Goal: Task Accomplishment & Management: Manage account settings

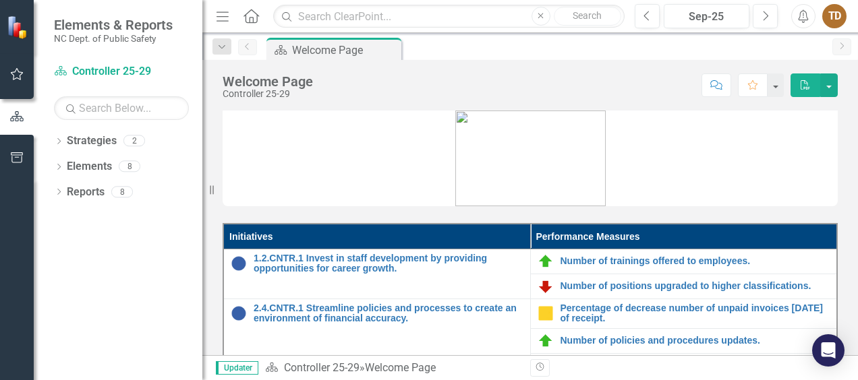
scroll to position [79, 0]
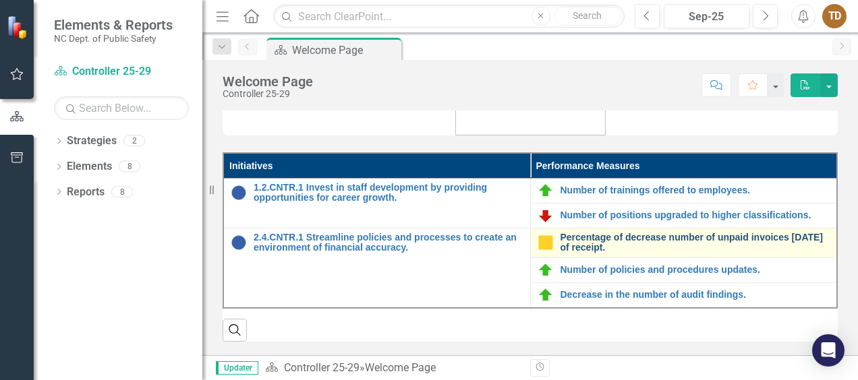
click at [626, 239] on link "Percentage of decrease number of unpaid invoices [DATE] of receipt." at bounding box center [695, 243] width 270 height 21
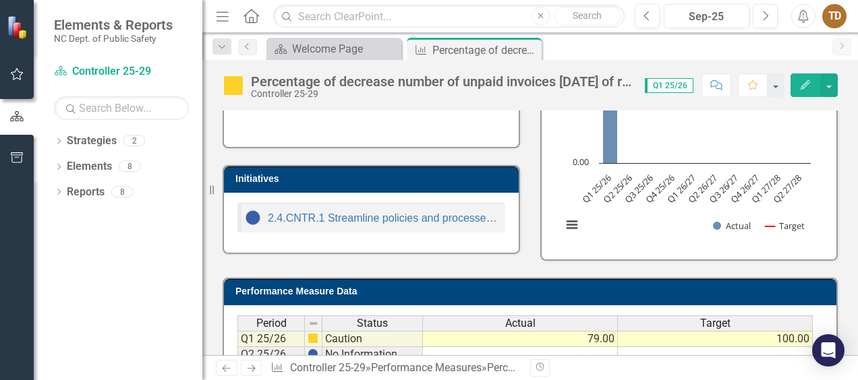
scroll to position [336, 0]
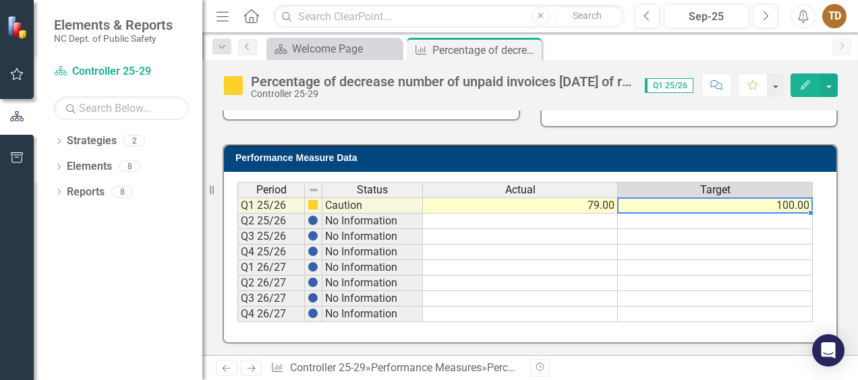
click at [778, 206] on td "100.00" at bounding box center [715, 206] width 195 height 16
click at [607, 206] on td "79.00" at bounding box center [520, 206] width 195 height 16
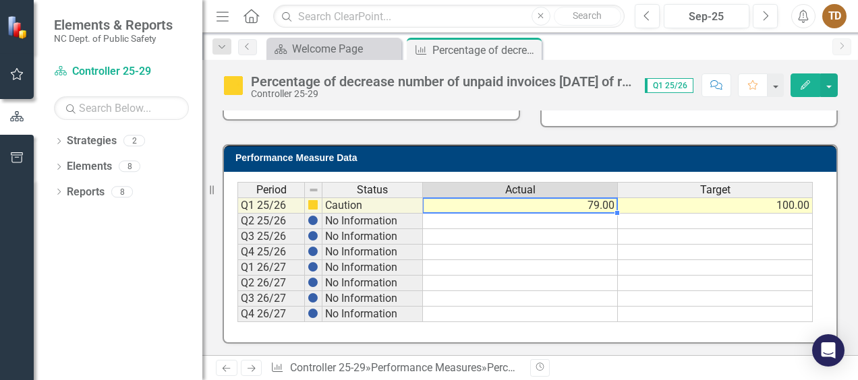
click at [607, 206] on td "79.00" at bounding box center [520, 206] width 195 height 16
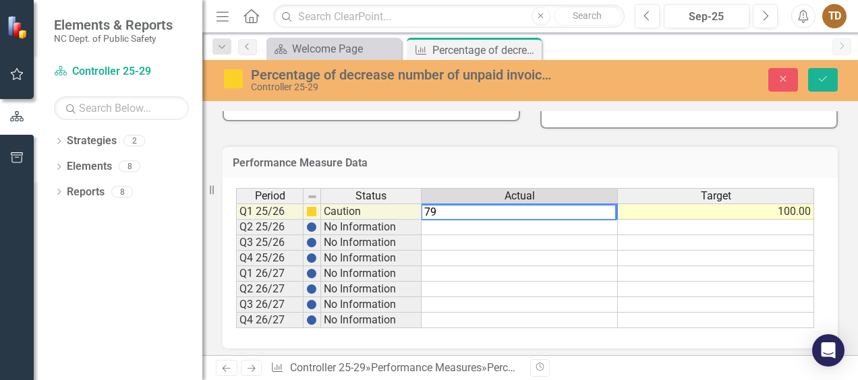
type textarea "7"
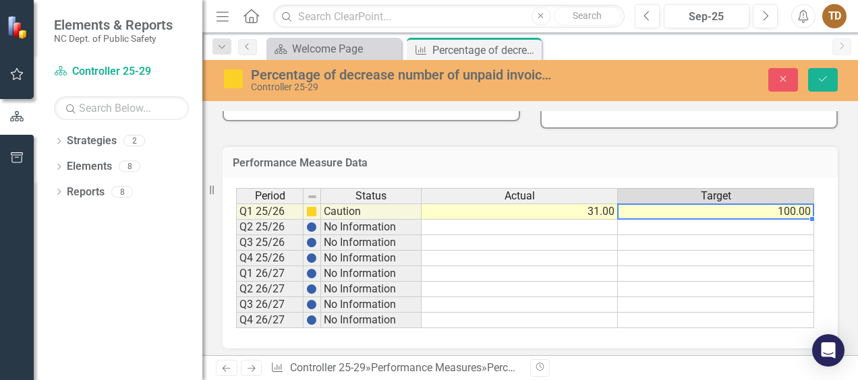
click at [755, 212] on td "100.00" at bounding box center [716, 212] width 196 height 16
click at [767, 213] on td "100.00" at bounding box center [716, 212] width 196 height 16
type textarea "1"
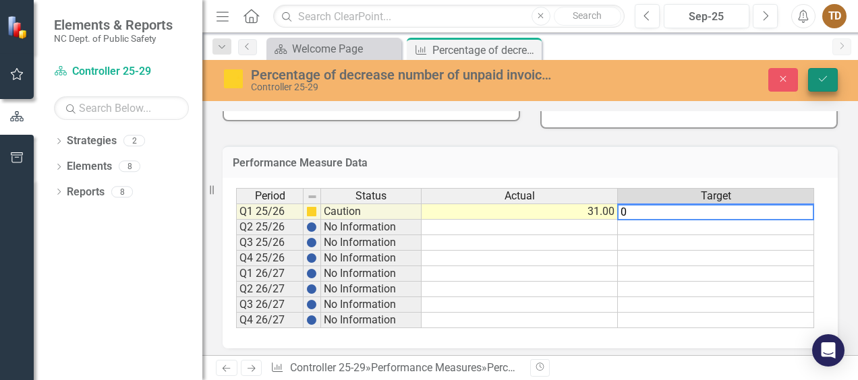
type textarea "0"
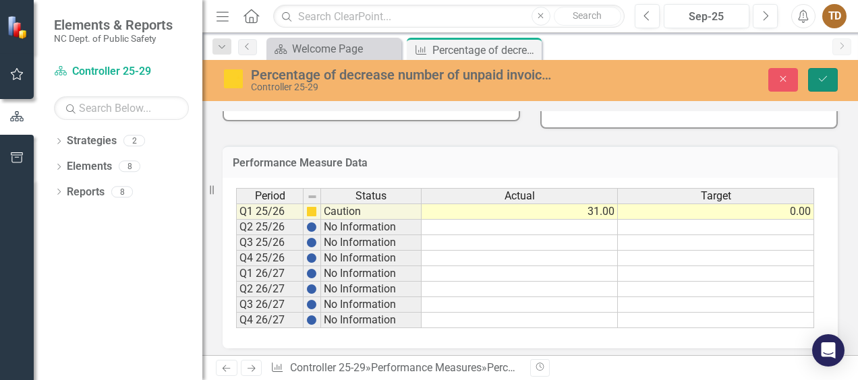
click at [821, 83] on icon "Save" at bounding box center [823, 78] width 12 height 9
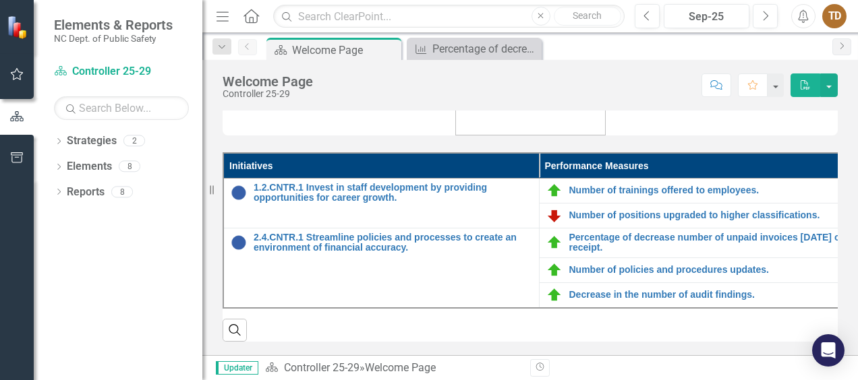
scroll to position [79, 0]
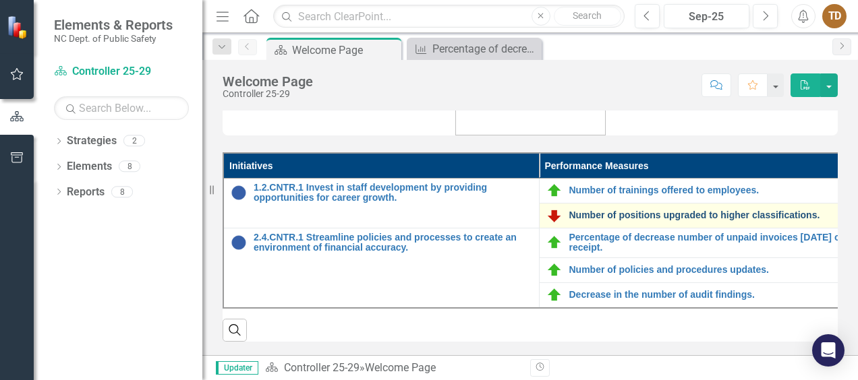
click at [662, 212] on link "Number of positions upgraded to higher classifications." at bounding box center [708, 215] width 279 height 10
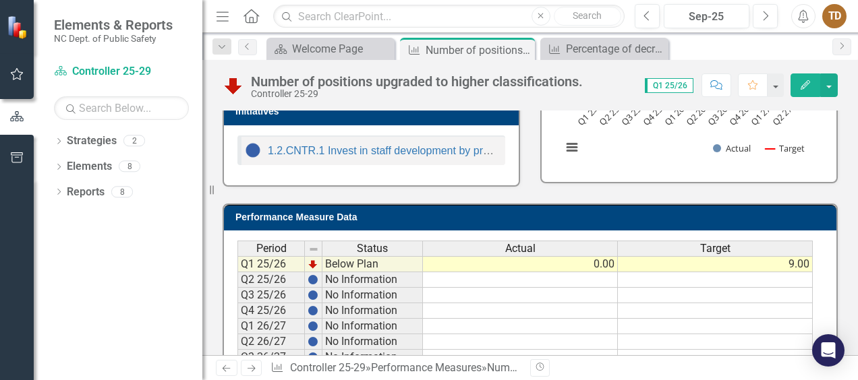
scroll to position [328, 0]
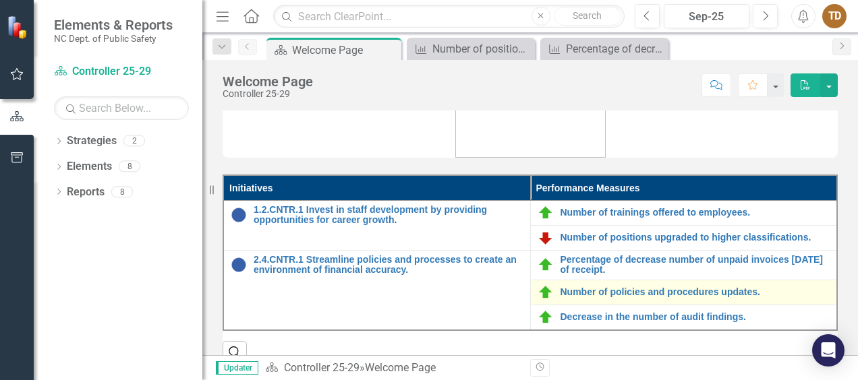
scroll to position [79, 0]
